Goal: Navigation & Orientation: Find specific page/section

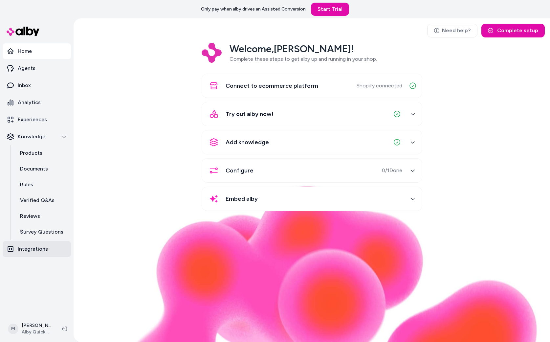
click at [35, 254] on link "Integrations" at bounding box center [37, 249] width 68 height 16
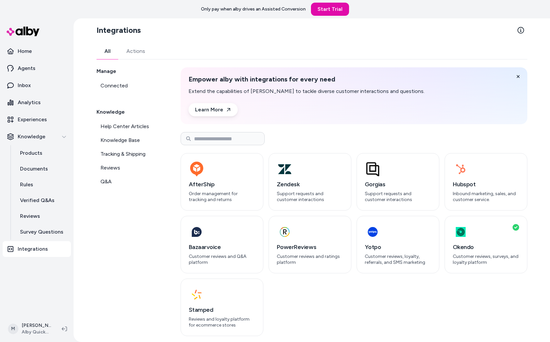
scroll to position [5, 0]
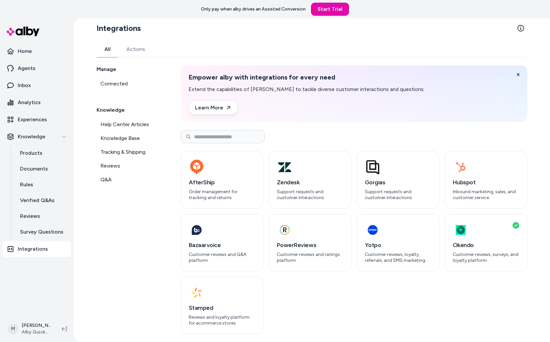
click at [75, 137] on div "Integrations All Actions Manage Connected Knowledge Help Center Articles Knowle…" at bounding box center [312, 180] width 477 height 324
click at [65, 138] on icon "button" at bounding box center [64, 136] width 5 height 5
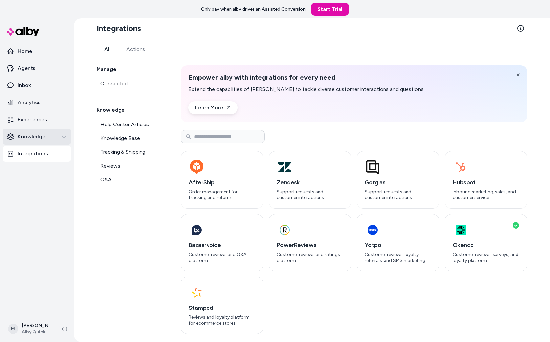
click at [65, 138] on icon "button" at bounding box center [64, 136] width 5 height 5
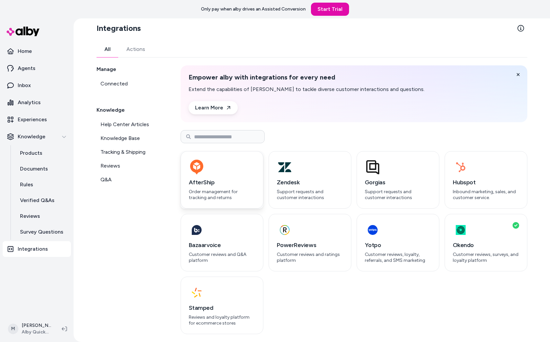
click at [216, 186] on h3 "AfterShip" at bounding box center [222, 182] width 66 height 9
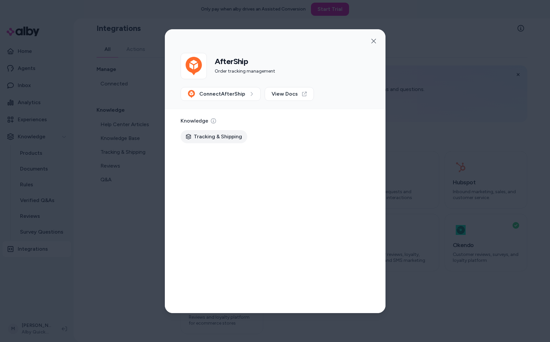
click at [150, 165] on div at bounding box center [275, 171] width 550 height 342
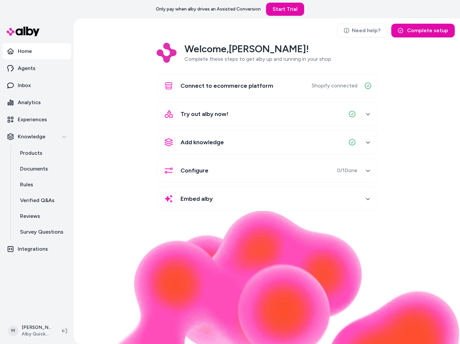
click at [101, 67] on div "Welcome, Matt ! Complete these steps to get alby up and running in your shop. C…" at bounding box center [267, 131] width 376 height 177
click at [41, 332] on html "Only pay when alby drives an Assisted Conversion Start Trial Home Agents Inbox …" at bounding box center [230, 172] width 460 height 344
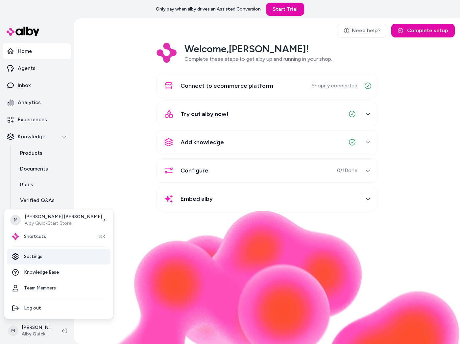
click at [50, 259] on link "Settings" at bounding box center [58, 257] width 103 height 16
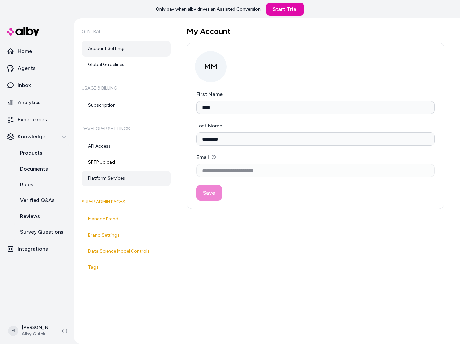
click at [126, 181] on link "Platform Services" at bounding box center [125, 179] width 89 height 16
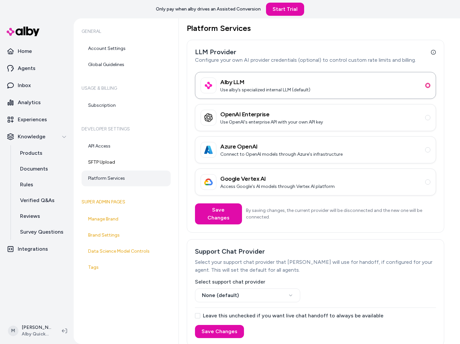
scroll to position [9, 0]
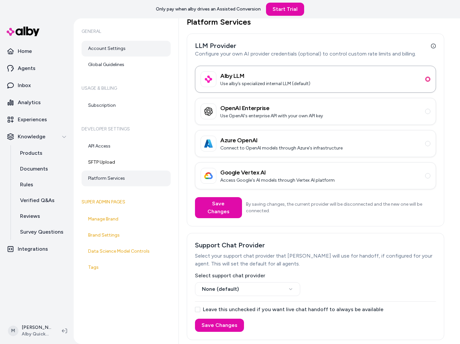
click at [92, 43] on link "Account Settings" at bounding box center [125, 49] width 89 height 16
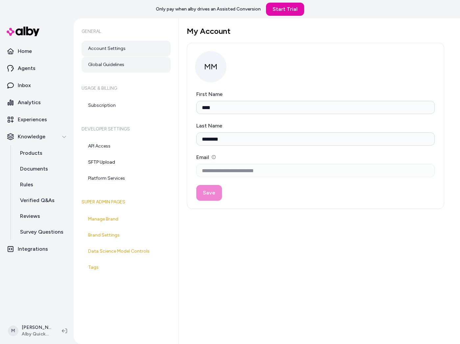
click at [102, 61] on link "Global Guidelines" at bounding box center [125, 65] width 89 height 16
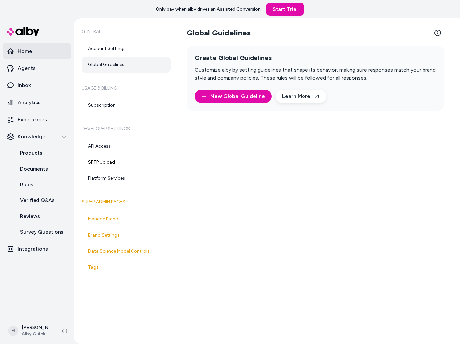
click at [36, 53] on link "Home" at bounding box center [37, 51] width 68 height 16
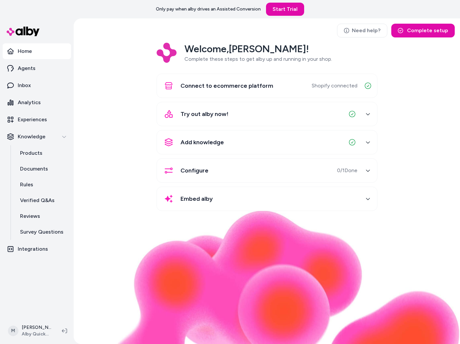
click at [98, 79] on div "Welcome, Matt ! Complete these steps to get alby up and running in your shop. C…" at bounding box center [267, 131] width 376 height 177
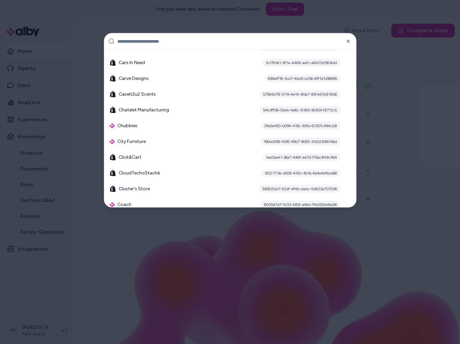
scroll to position [1376, 0]
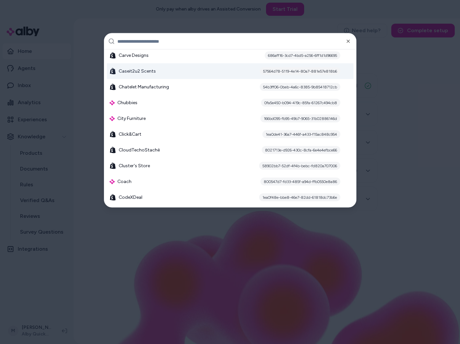
click at [198, 71] on div "Caseit2u2 Scents 57564d78-5119-4e14-80a7-881e57e818b6" at bounding box center [230, 71] width 246 height 16
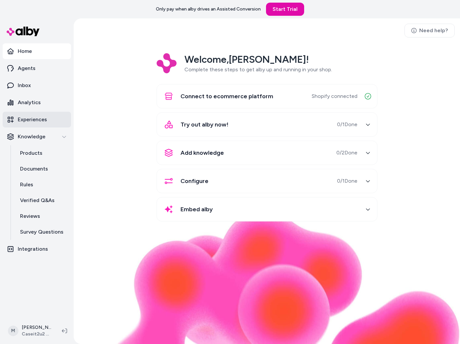
click at [35, 120] on p "Experiences" at bounding box center [32, 120] width 29 height 8
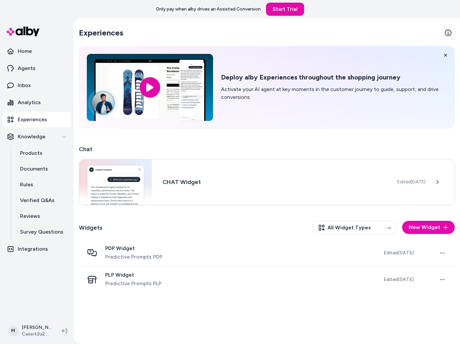
click at [40, 326] on html "Only pay when alby drives an Assisted Conversion Start Trial Home Agents Inbox …" at bounding box center [230, 172] width 460 height 344
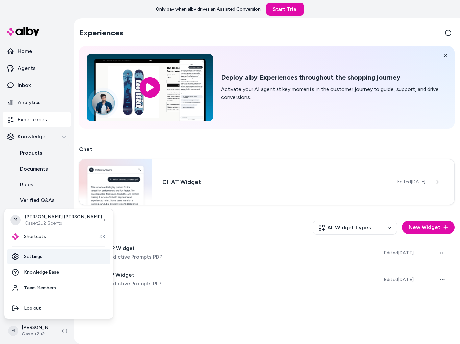
click at [34, 254] on link "Settings" at bounding box center [58, 257] width 103 height 16
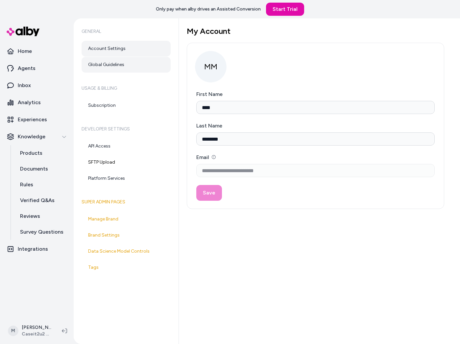
click at [127, 65] on link "Global Guidelines" at bounding box center [125, 65] width 89 height 16
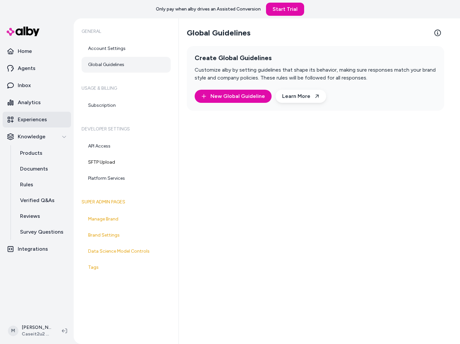
click at [50, 124] on link "Experiences" at bounding box center [37, 120] width 68 height 16
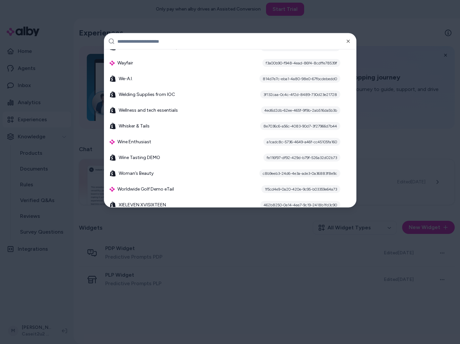
scroll to position [9607, 0]
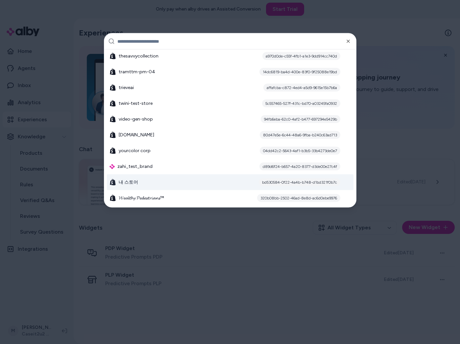
click at [215, 187] on div "내 스토어 bd530584-0f22-4a4b-b748-d1bd321f0b7c" at bounding box center [230, 182] width 246 height 16
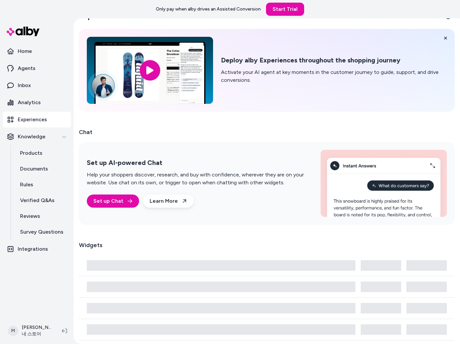
scroll to position [124, 0]
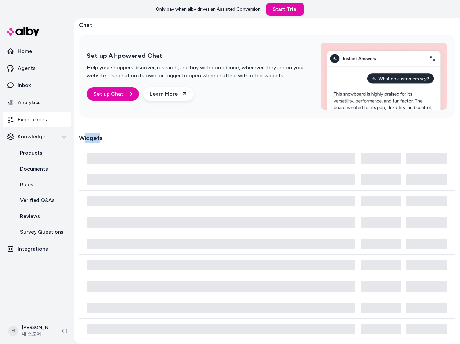
drag, startPoint x: 83, startPoint y: 136, endPoint x: 98, endPoint y: 136, distance: 15.1
click at [98, 136] on h2 "Widgets" at bounding box center [91, 137] width 24 height 9
drag, startPoint x: 98, startPoint y: 136, endPoint x: 94, endPoint y: 135, distance: 3.7
click at [98, 136] on div "Experiences Deploy alby Experiences throughout the shopping journey Activate yo…" at bounding box center [267, 237] width 386 height 686
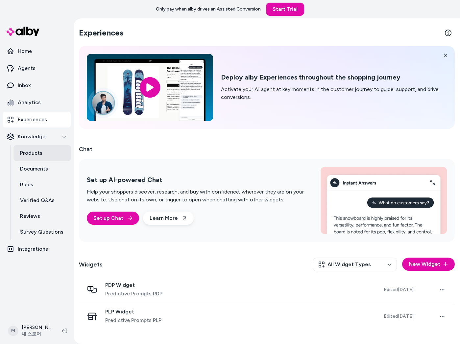
click at [42, 160] on link "Products" at bounding box center [41, 153] width 57 height 16
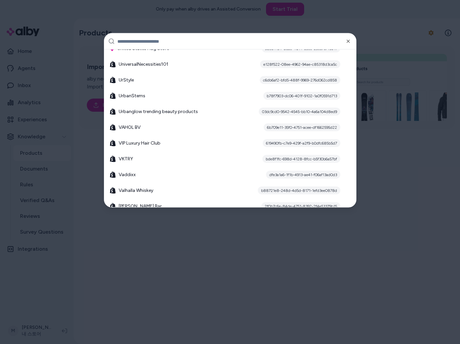
scroll to position [7745, 0]
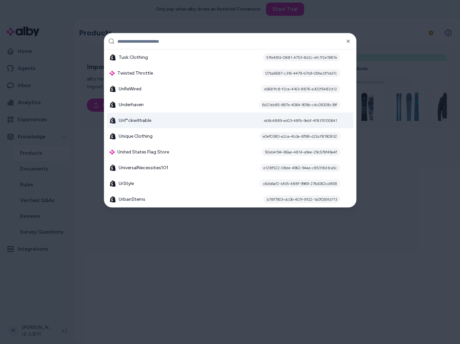
click at [253, 127] on div "Unf*ckwithable eb9c4889-ed03-48fb-9ebf-4f8315100641" at bounding box center [230, 121] width 246 height 16
